Goal: Book appointment/travel/reservation

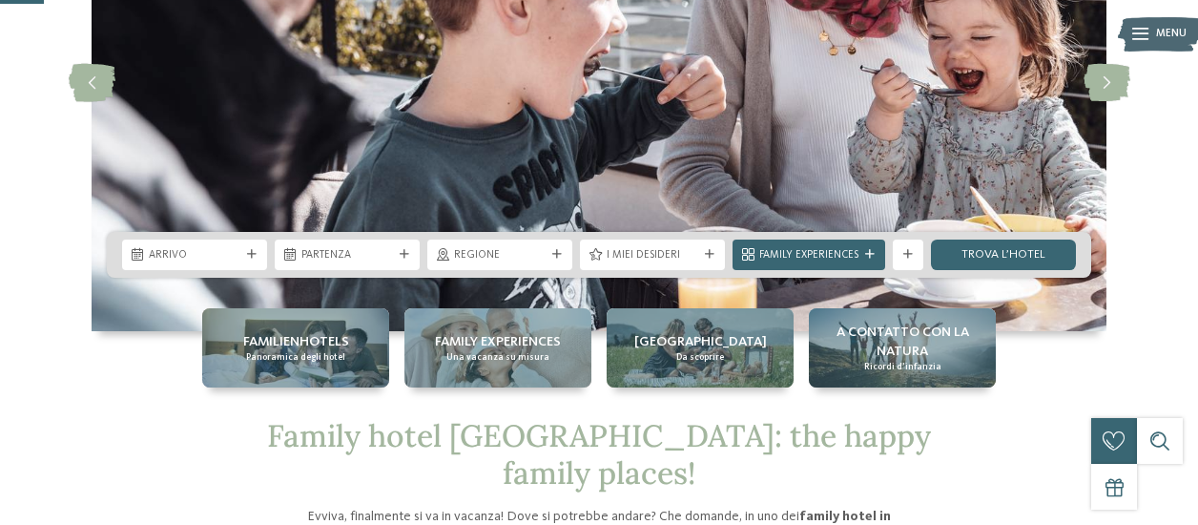
scroll to position [242, 0]
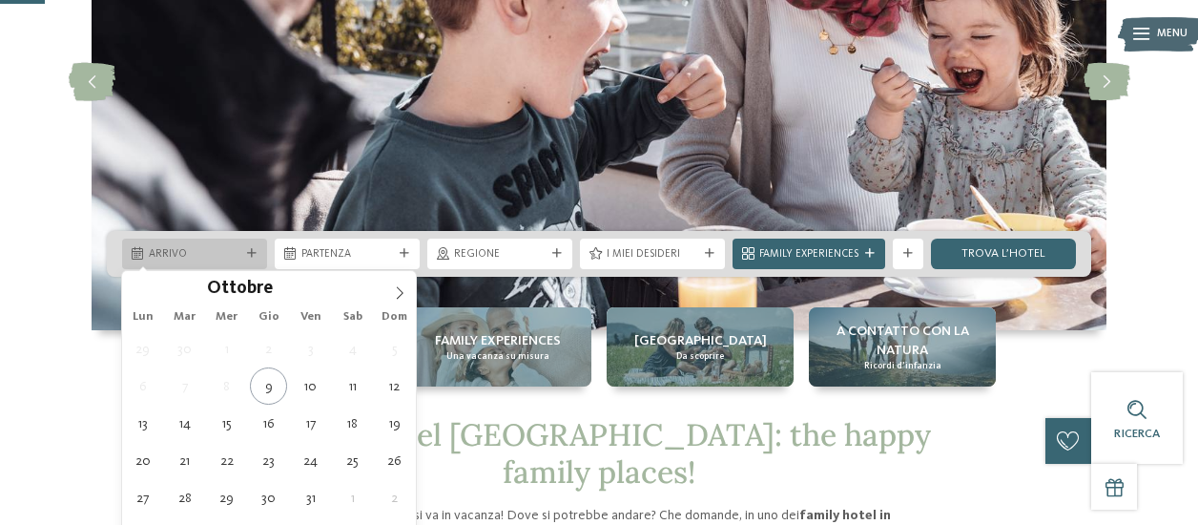
click at [232, 260] on span "Arrivo" at bounding box center [195, 254] width 92 height 15
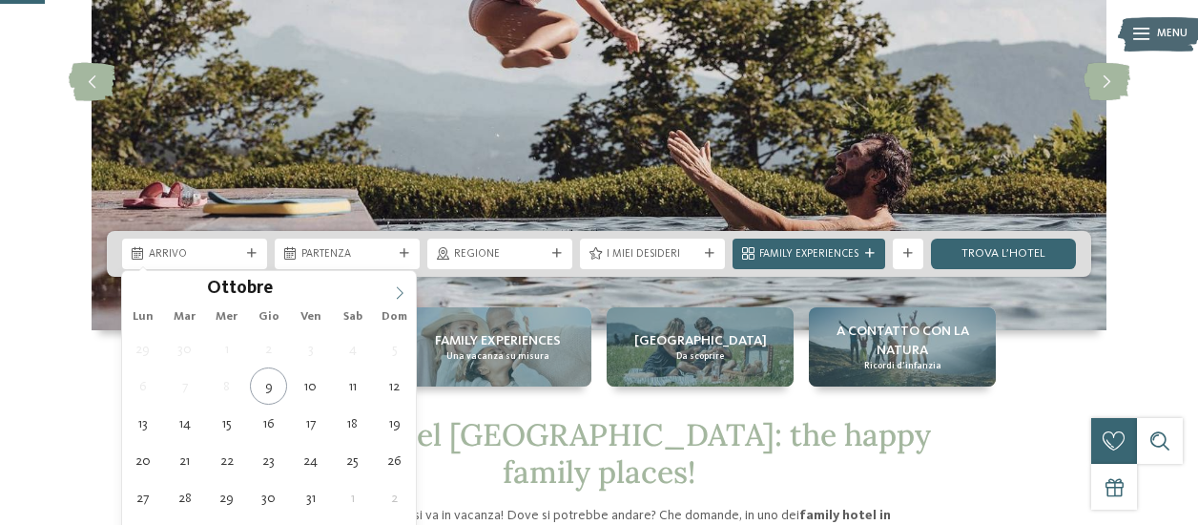
click at [397, 295] on icon at bounding box center [399, 292] width 13 height 13
type input "****"
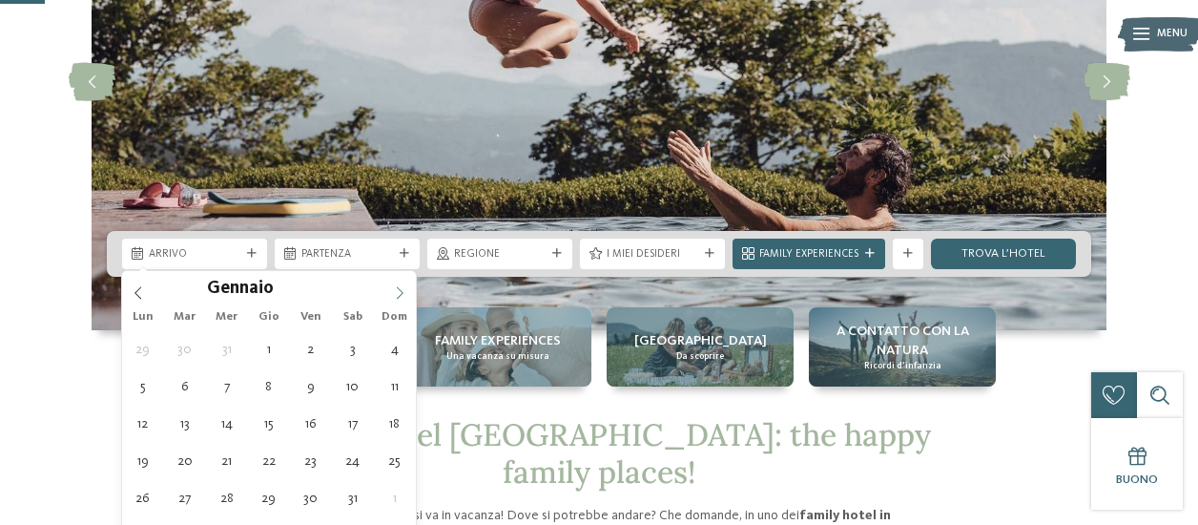
click at [397, 295] on icon at bounding box center [399, 292] width 13 height 13
type div "[DATE]"
type input "****"
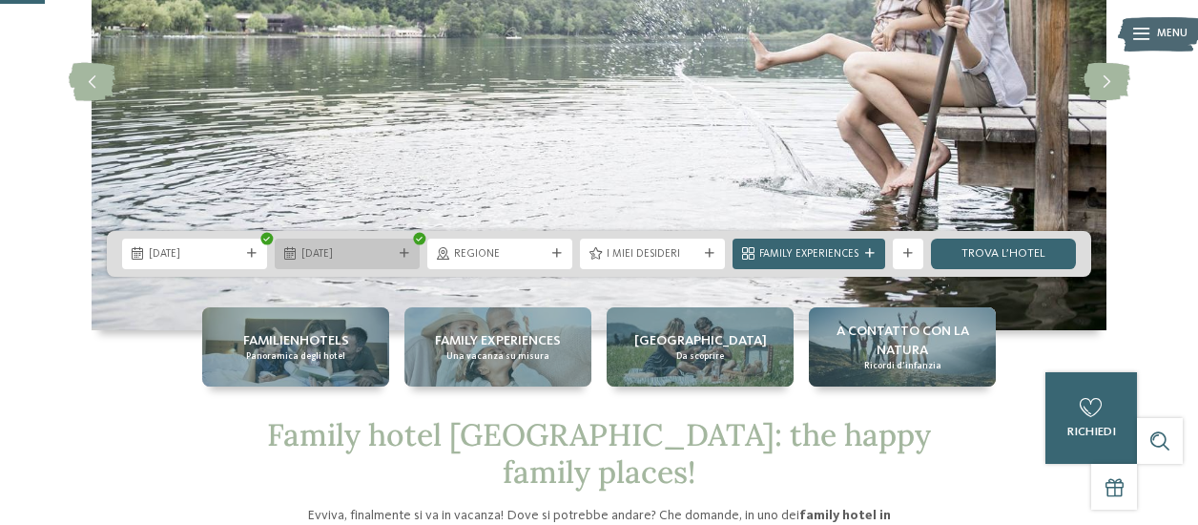
click at [385, 257] on span "[DATE]" at bounding box center [348, 254] width 92 height 15
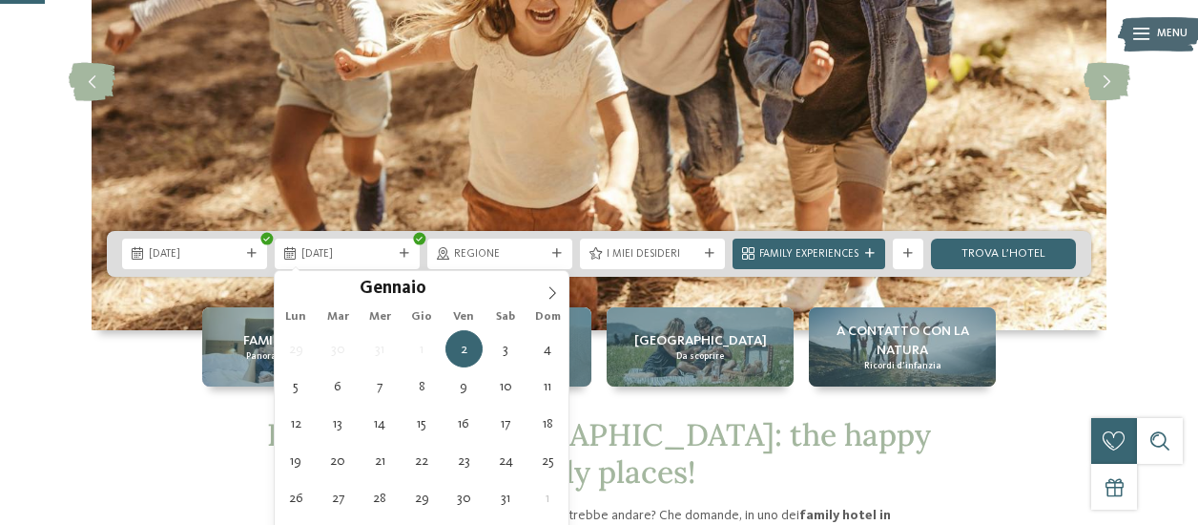
type div "[DATE]"
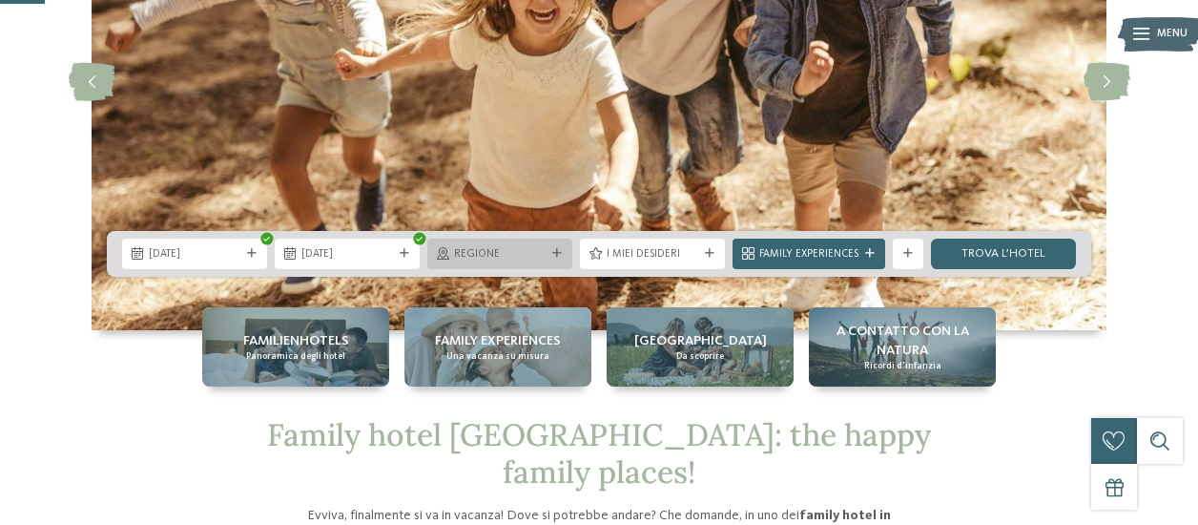
click at [542, 254] on span "Regione" at bounding box center [500, 254] width 92 height 15
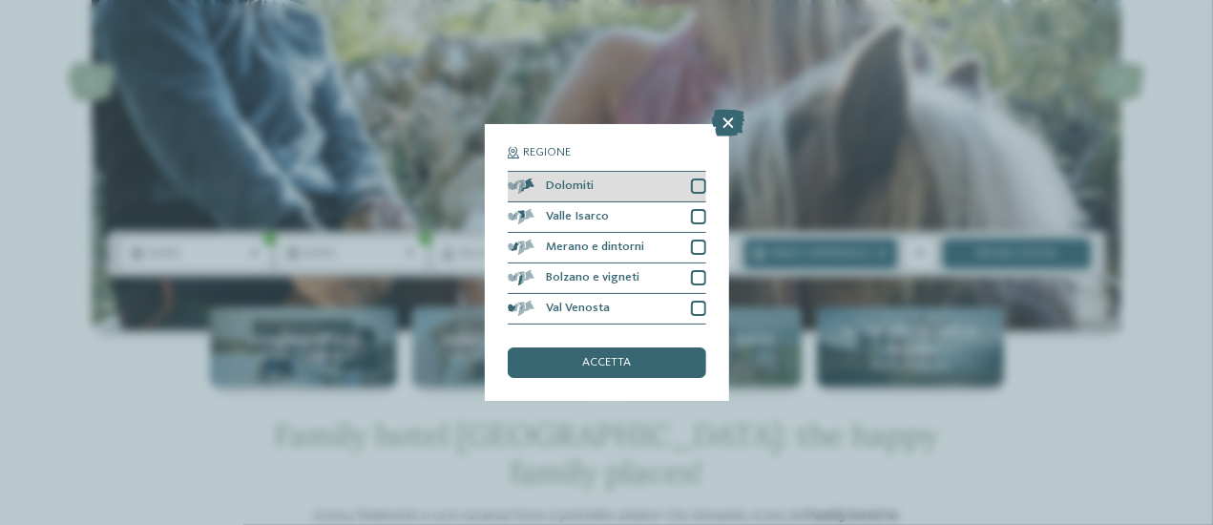
click at [625, 182] on div "Dolomiti" at bounding box center [607, 187] width 198 height 31
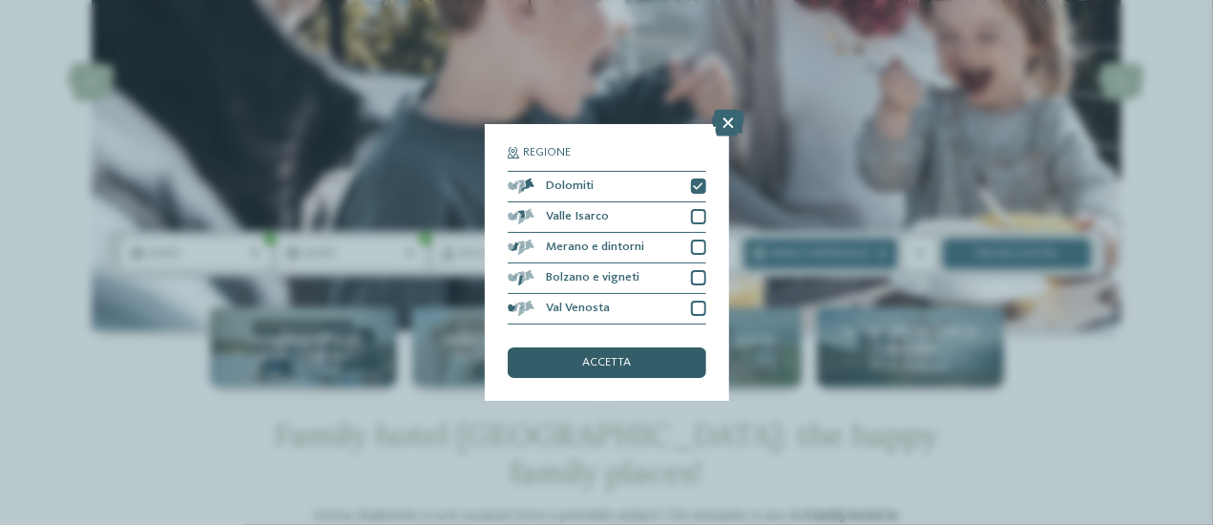
click at [629, 358] on span "accetta" at bounding box center [606, 363] width 49 height 12
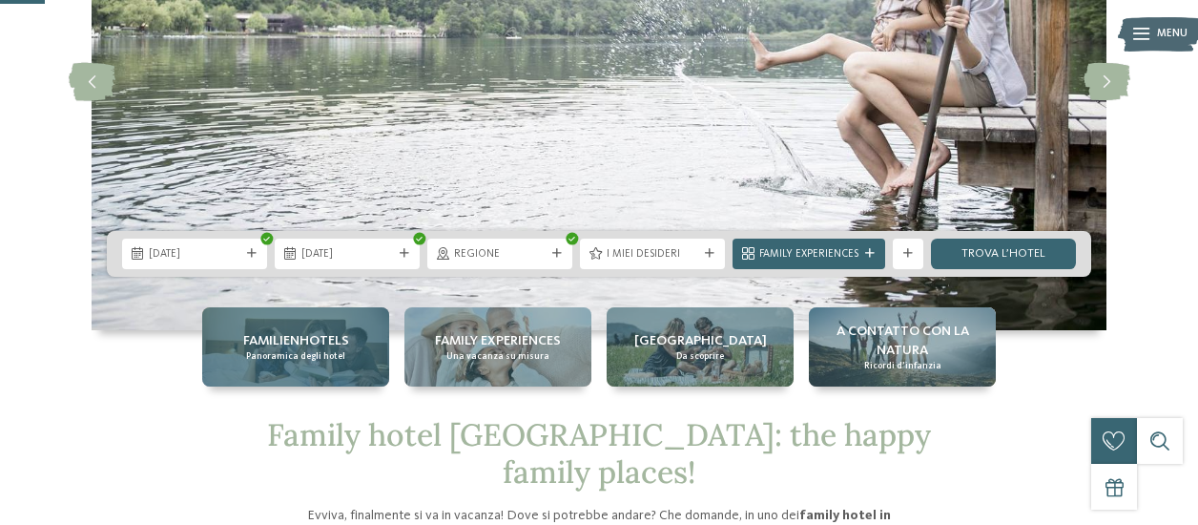
click at [262, 352] on span "Panoramica degli hotel" at bounding box center [295, 356] width 99 height 12
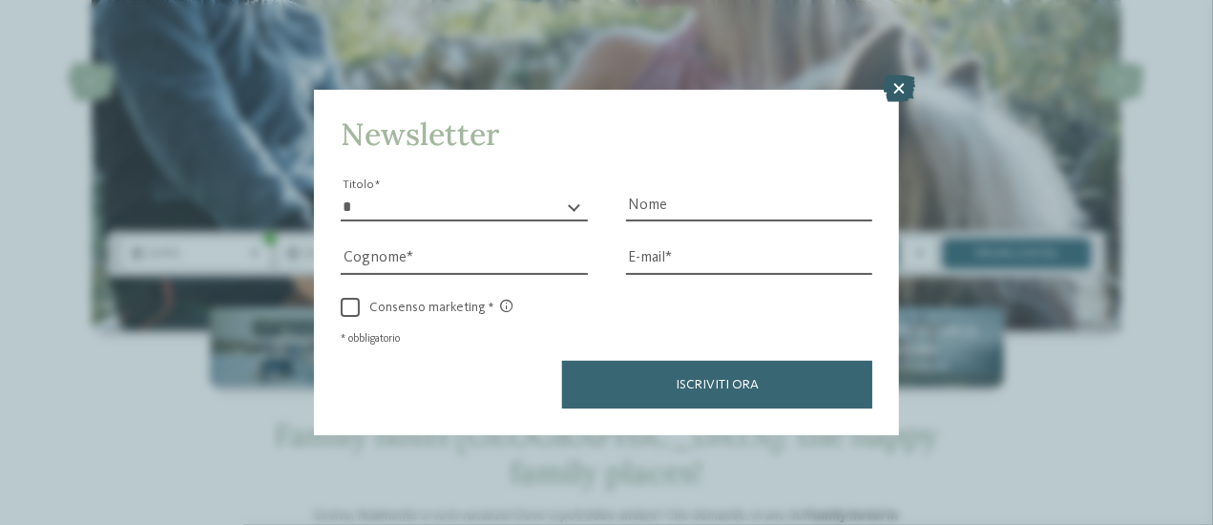
click at [905, 96] on icon at bounding box center [899, 88] width 32 height 27
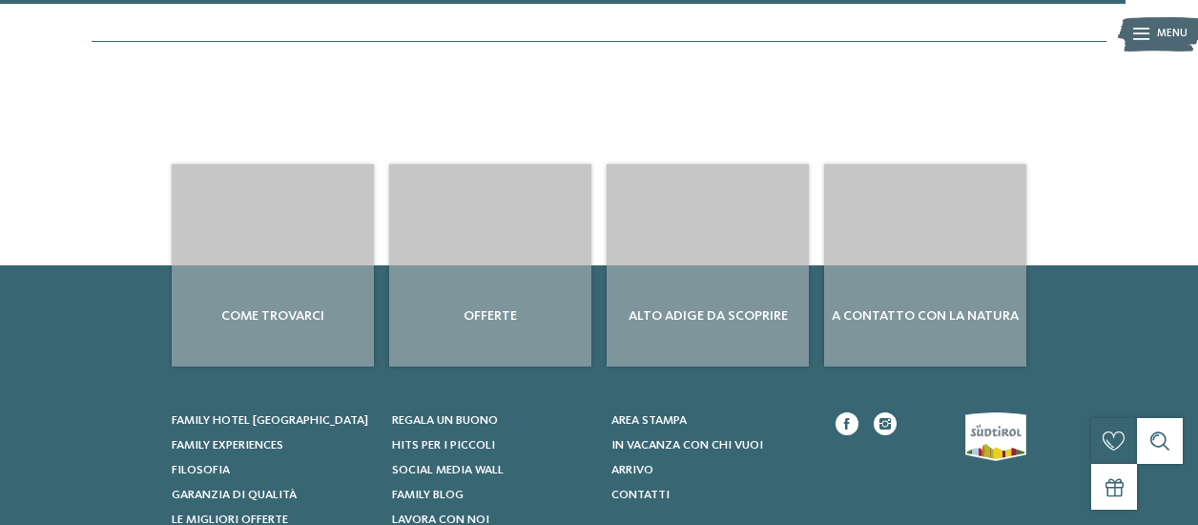
scroll to position [4852, 0]
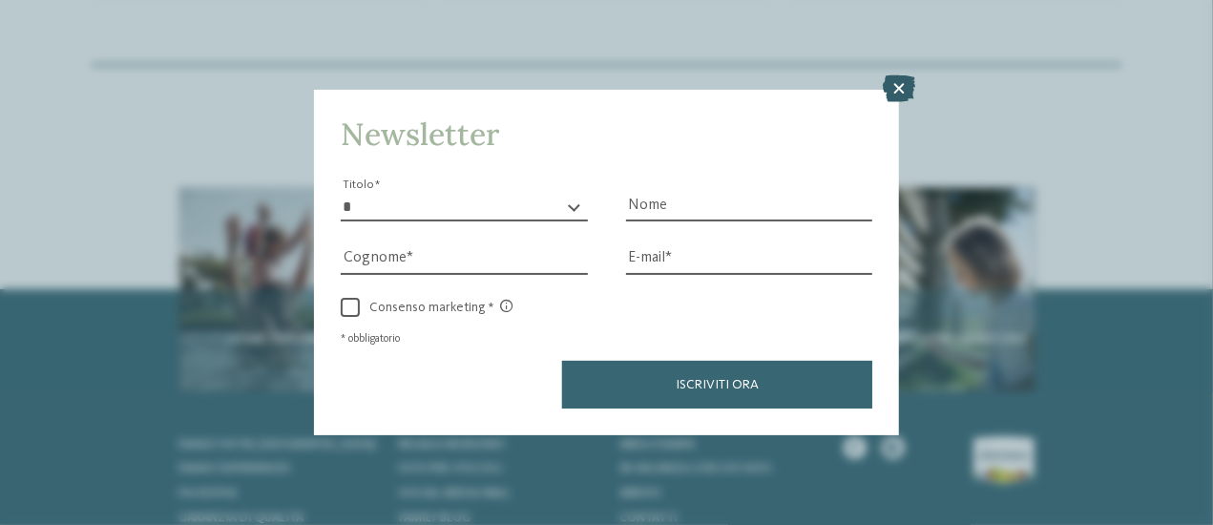
click at [897, 89] on icon at bounding box center [899, 88] width 32 height 27
